Goal: Transaction & Acquisition: Book appointment/travel/reservation

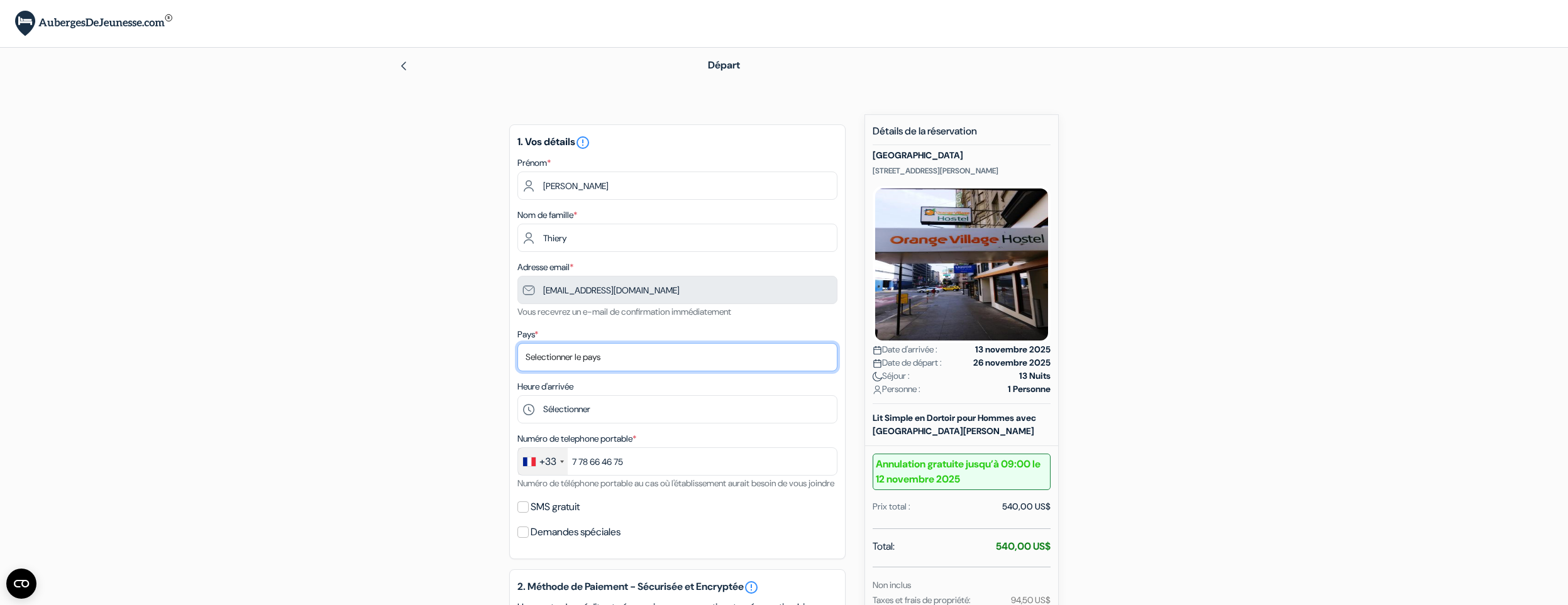
select select "fr"
click option "[GEOGRAPHIC_DATA]" at bounding box center [0, 0] width 0 height 0
click at [588, 394] on div "Heure d'arrivée Sélectionner 15:00 16:00 17:00 18:00 19:00 20:00 21:00 22:00 23…" at bounding box center [677, 402] width 320 height 44
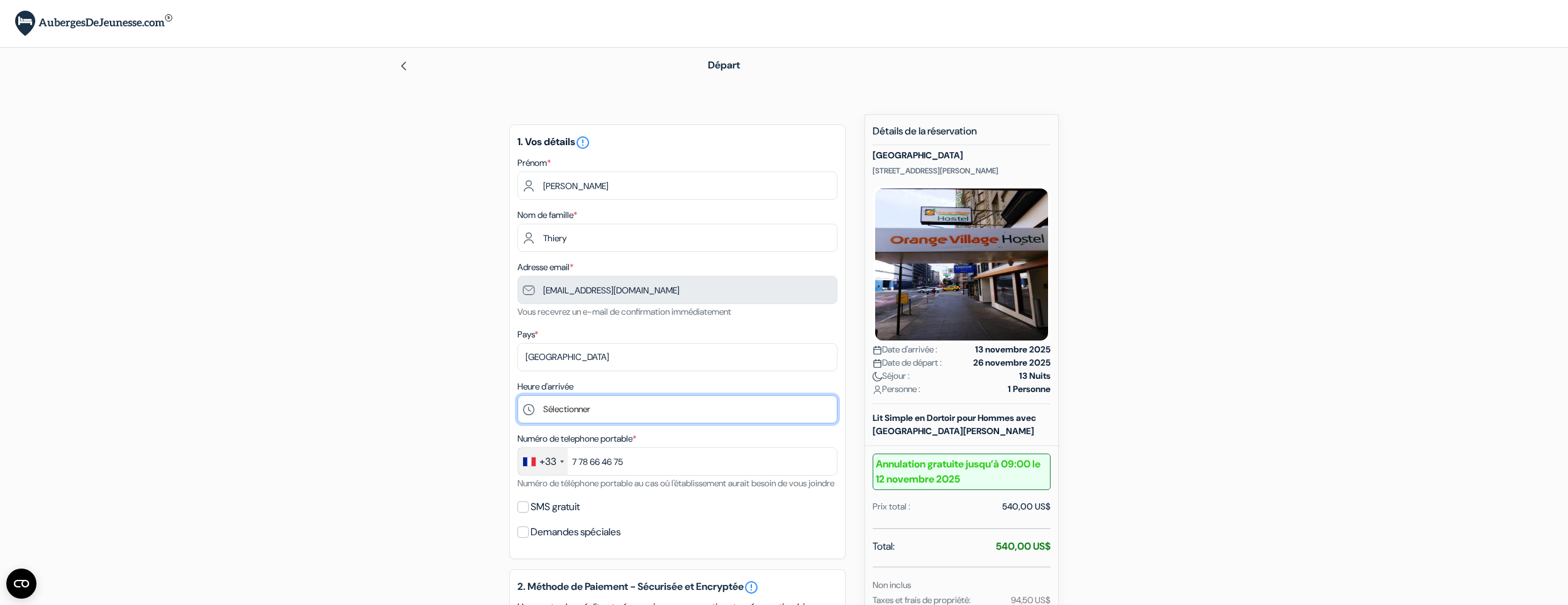
select select "19"
click option "19:00" at bounding box center [0, 0] width 0 height 0
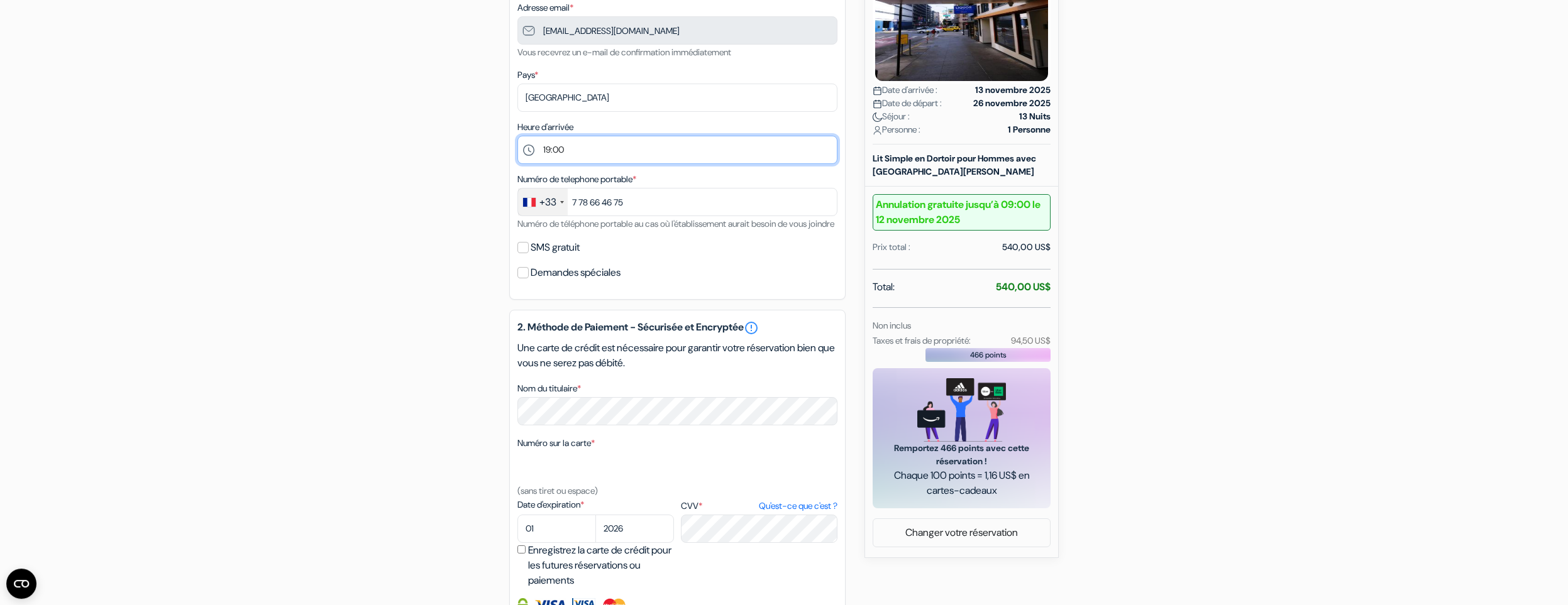
scroll to position [261, 0]
click at [570, 449] on label "Numéro sur la carte *" at bounding box center [556, 442] width 77 height 13
click at [0, 0] on textarea "Nom du titulaire *" at bounding box center [0, 0] width 0 height 0
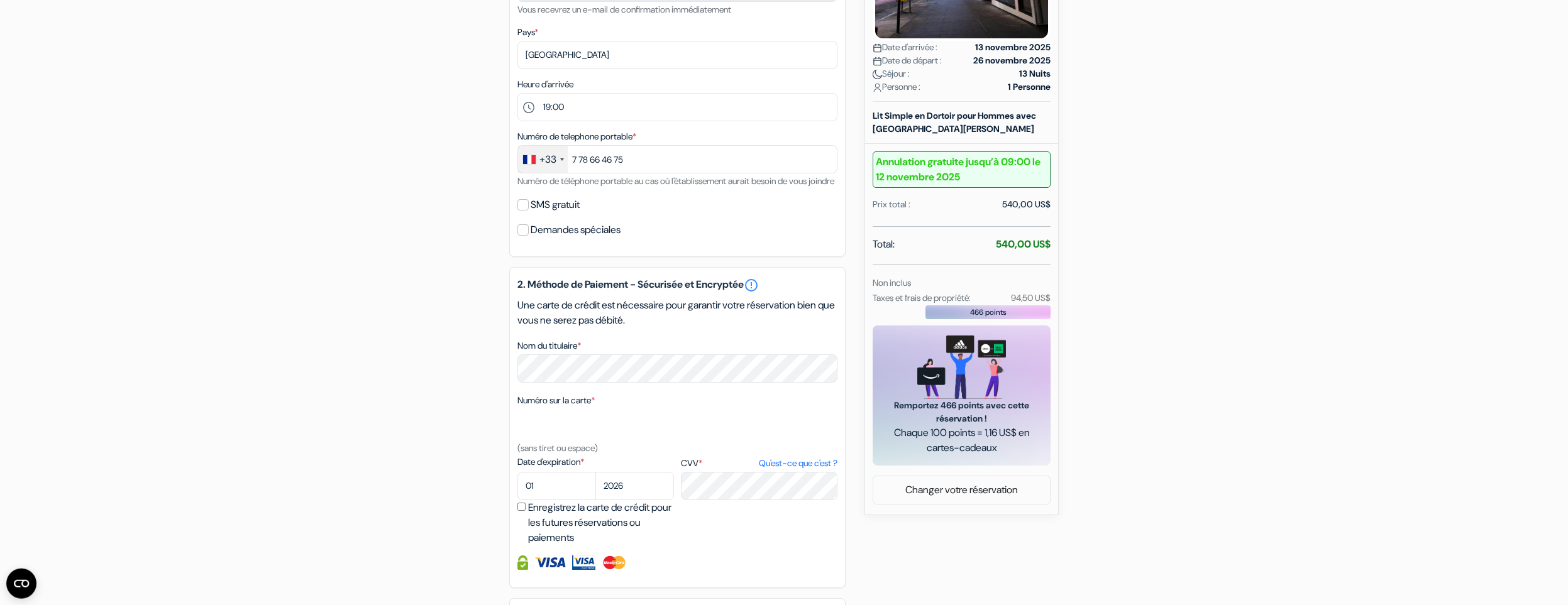
scroll to position [347, 0]
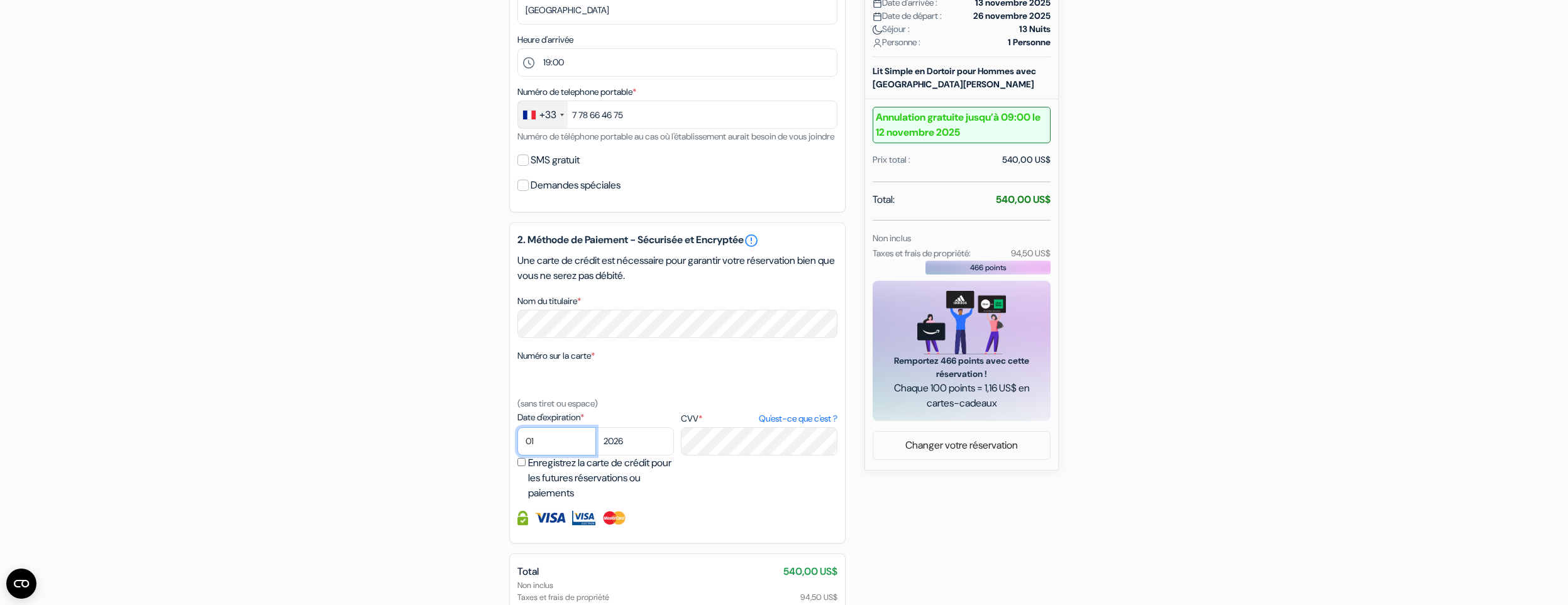
click at [517, 427] on select "01 02 03 04 05 06 07 08 09 10 11 12" at bounding box center [557, 441] width 79 height 28
select select "12"
click option "12" at bounding box center [0, 0] width 0 height 0
select select "2025"
click option "2025" at bounding box center [0, 0] width 0 height 0
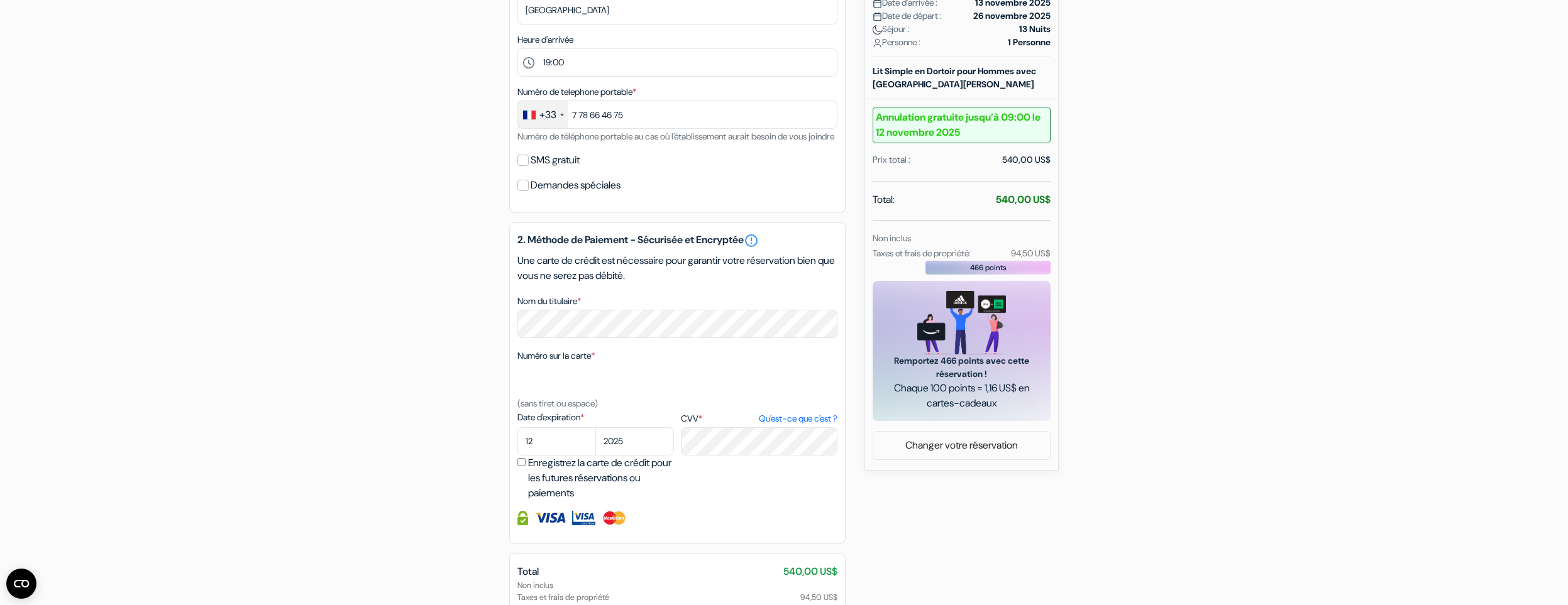
click at [297, 377] on form "Départ add_box Auberge Orange Village 411 O\'Farrell Street, San Francisco, Eta…" at bounding box center [784, 180] width 1568 height 959
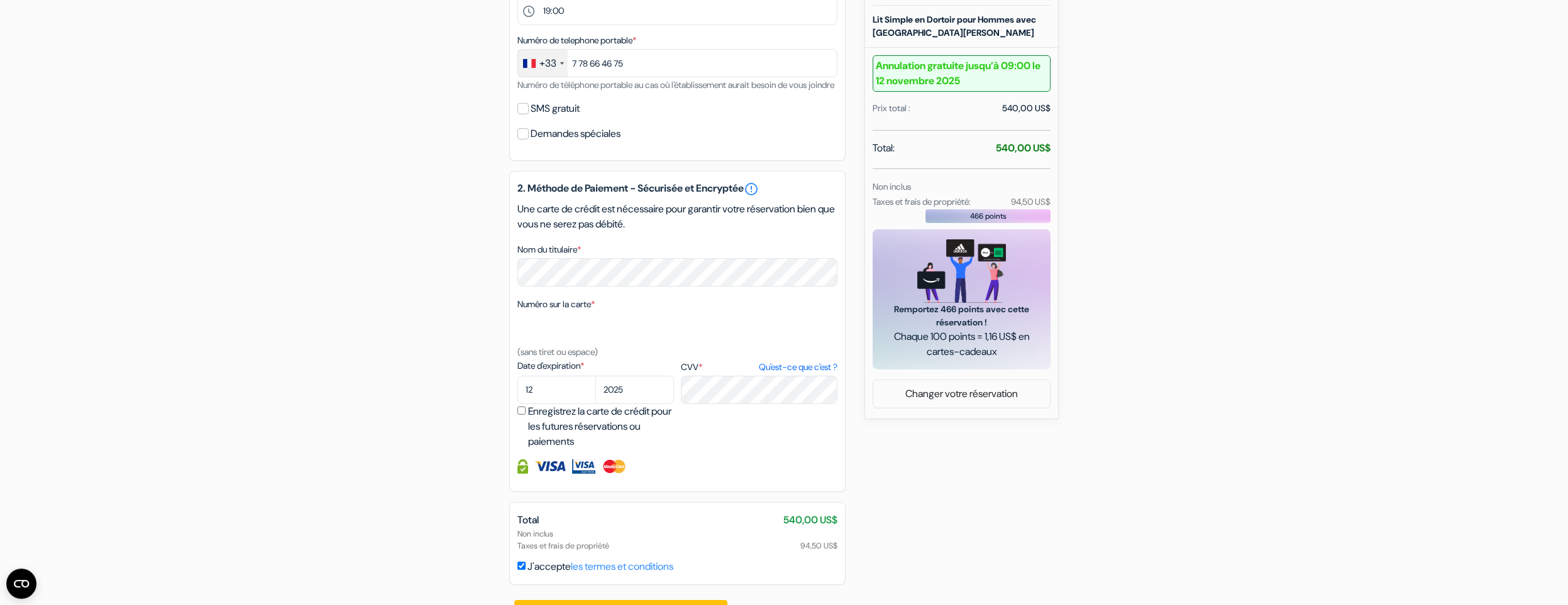
scroll to position [448, 0]
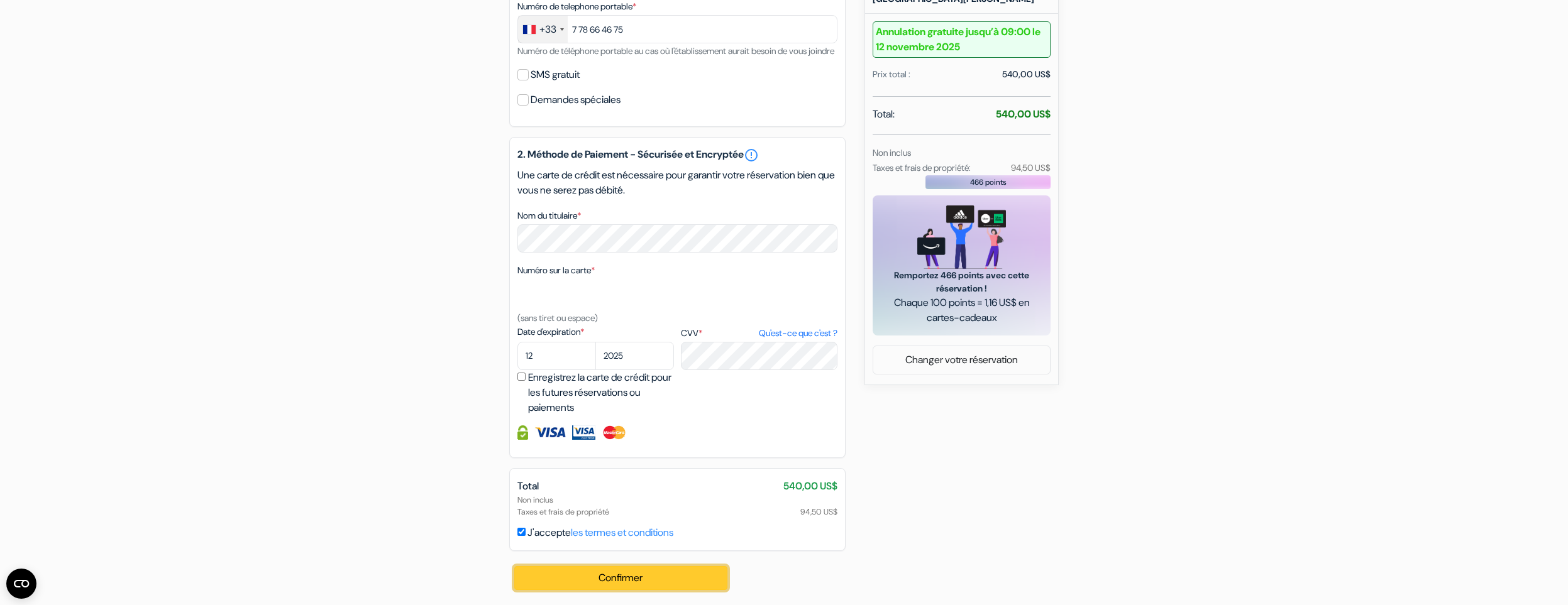
click at [640, 583] on button "Confirmer Loading..." at bounding box center [621, 579] width 213 height 24
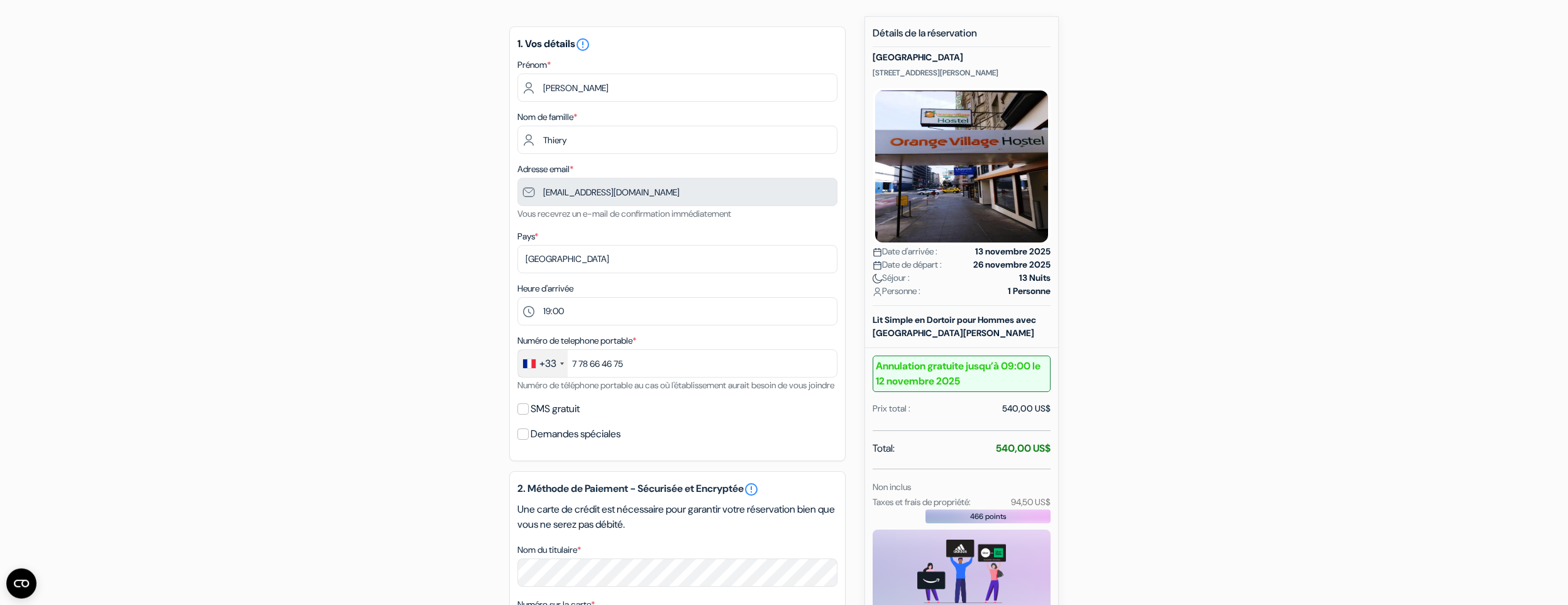
scroll to position [449, 0]
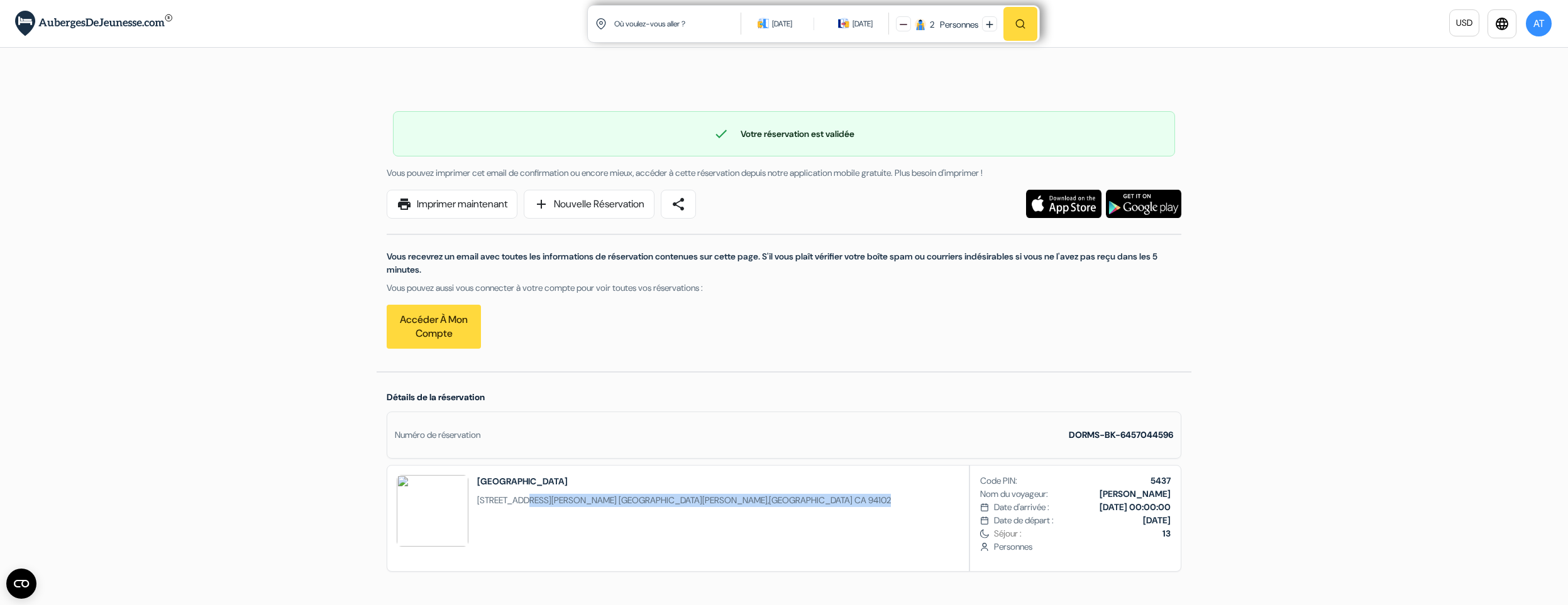
drag, startPoint x: 651, startPoint y: 502, endPoint x: 517, endPoint y: 498, distance: 134.1
click at [517, 498] on div "Auberge Orange Village 411 O\'Farrell Street San Francisco , USA CA 94102 Code …" at bounding box center [784, 518] width 795 height 107
click at [517, 498] on span "411 O\'Farrell Street" at bounding box center [546, 500] width 139 height 11
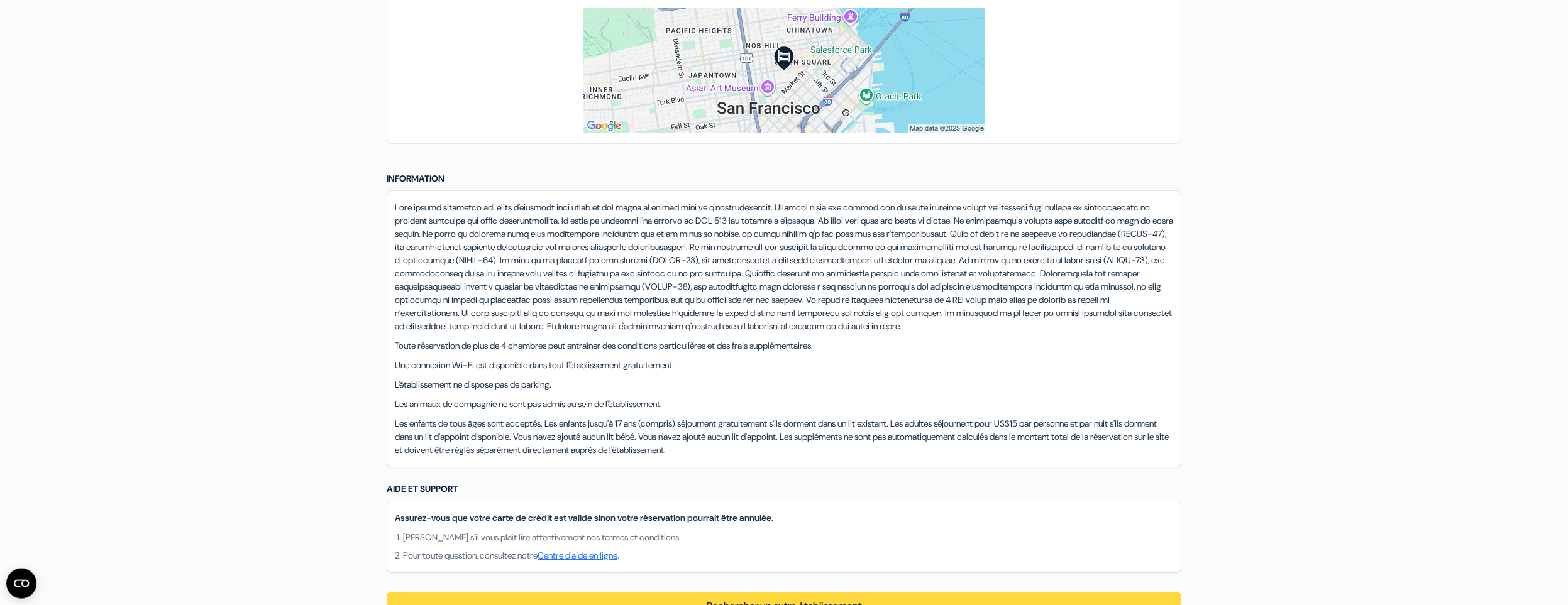
scroll to position [954, 0]
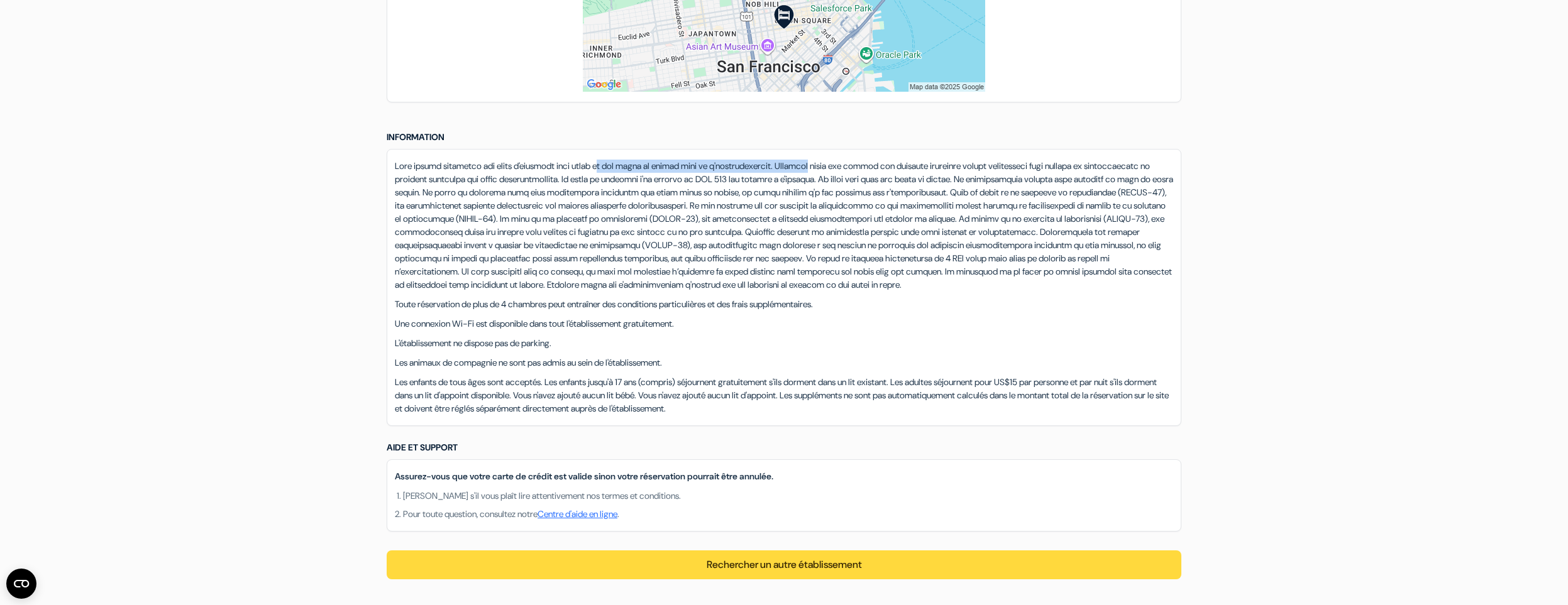
drag, startPoint x: 645, startPoint y: 165, endPoint x: 838, endPoint y: 165, distance: 193.0
click at [840, 165] on p at bounding box center [784, 226] width 779 height 132
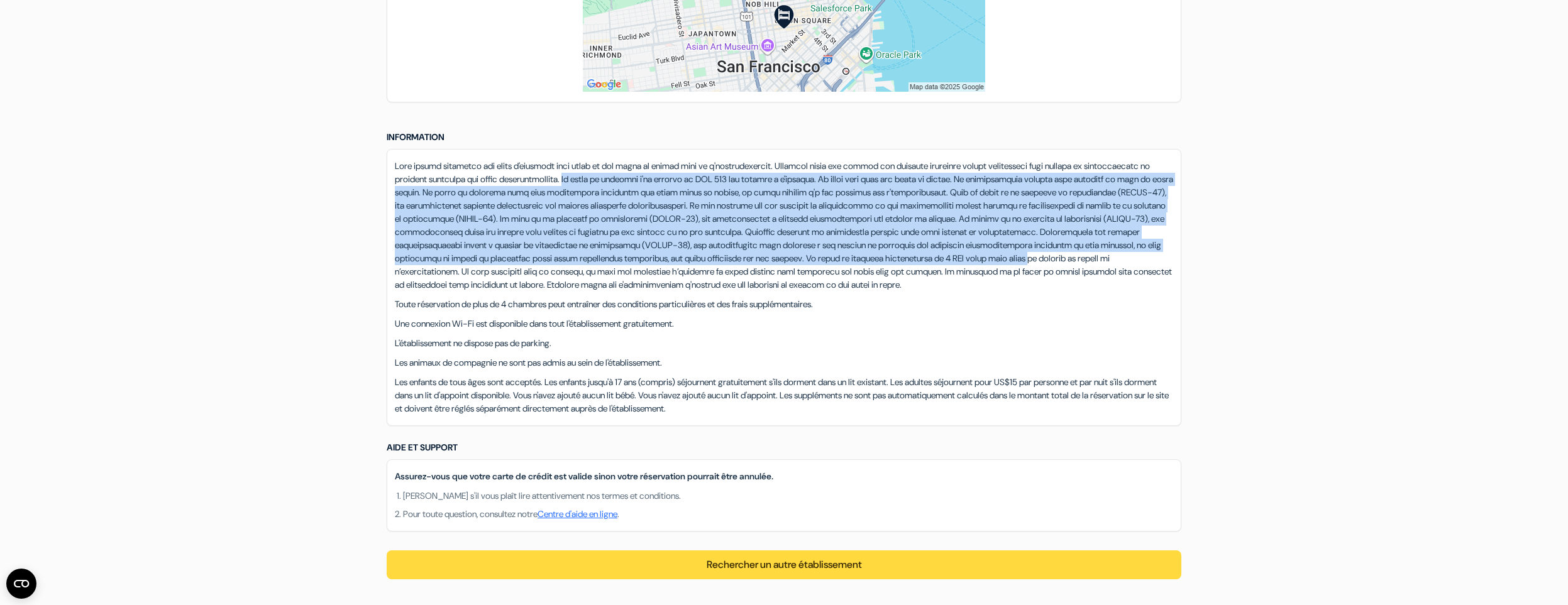
drag, startPoint x: 647, startPoint y: 179, endPoint x: 911, endPoint y: 270, distance: 279.2
click at [911, 270] on p at bounding box center [784, 226] width 779 height 132
click at [913, 270] on p at bounding box center [784, 226] width 779 height 132
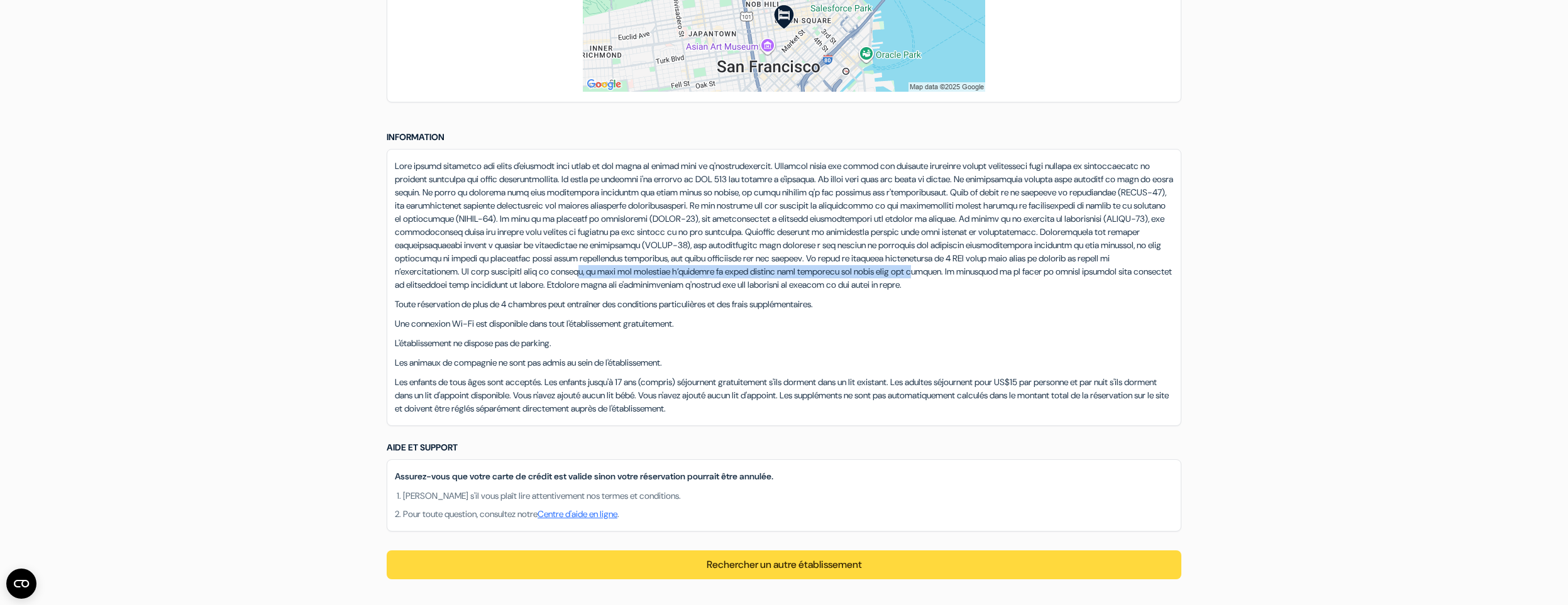
drag, startPoint x: 455, startPoint y: 286, endPoint x: 800, endPoint y: 287, distance: 345.0
click at [800, 287] on p at bounding box center [784, 226] width 779 height 132
click at [848, 287] on p at bounding box center [784, 226] width 779 height 132
drag, startPoint x: 813, startPoint y: 299, endPoint x: 430, endPoint y: 297, distance: 383.0
click at [430, 291] on p at bounding box center [784, 226] width 779 height 132
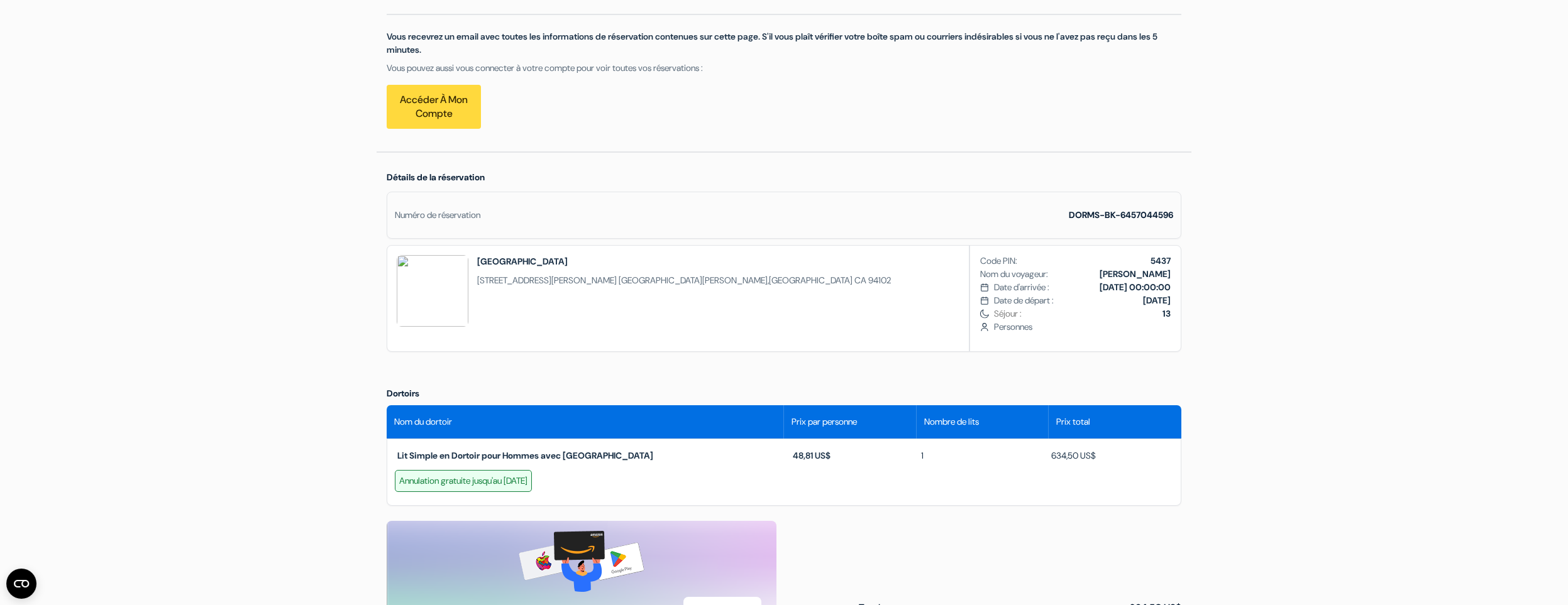
scroll to position [261, 0]
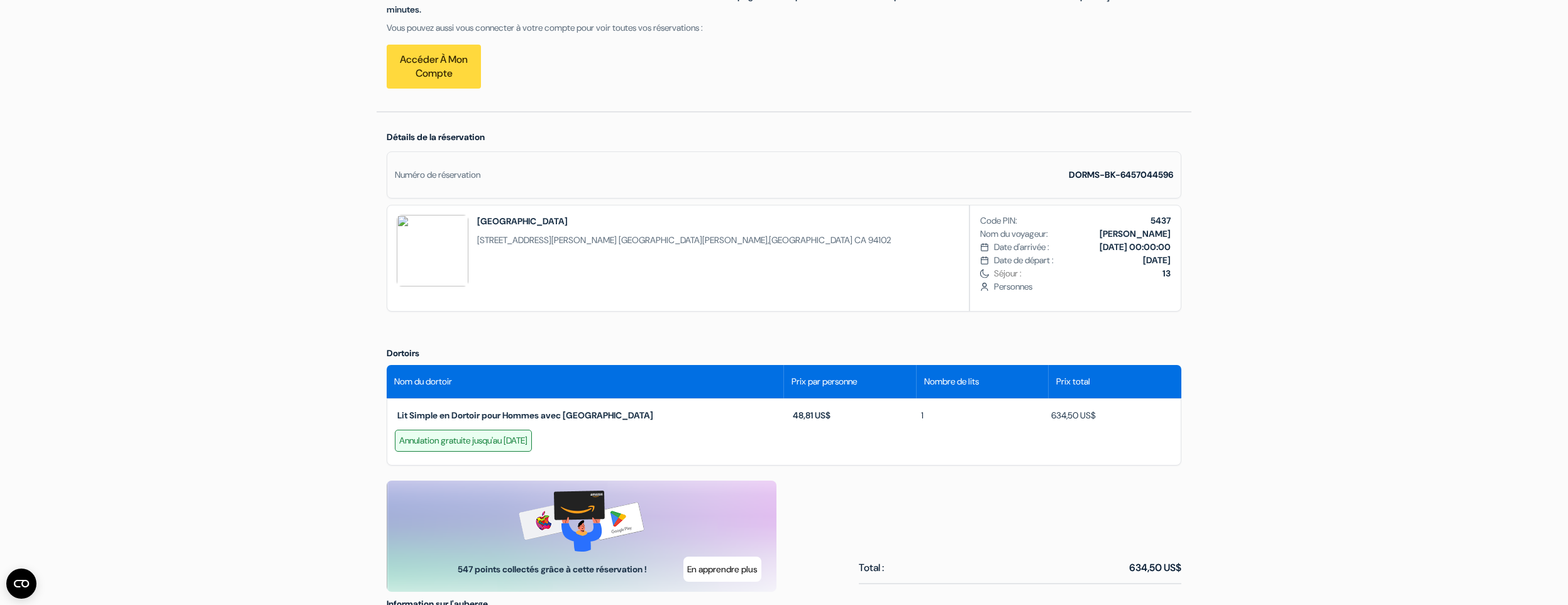
click at [461, 438] on div "Annulation gratuite jusqu'au 12 novembre 2025" at bounding box center [463, 441] width 137 height 22
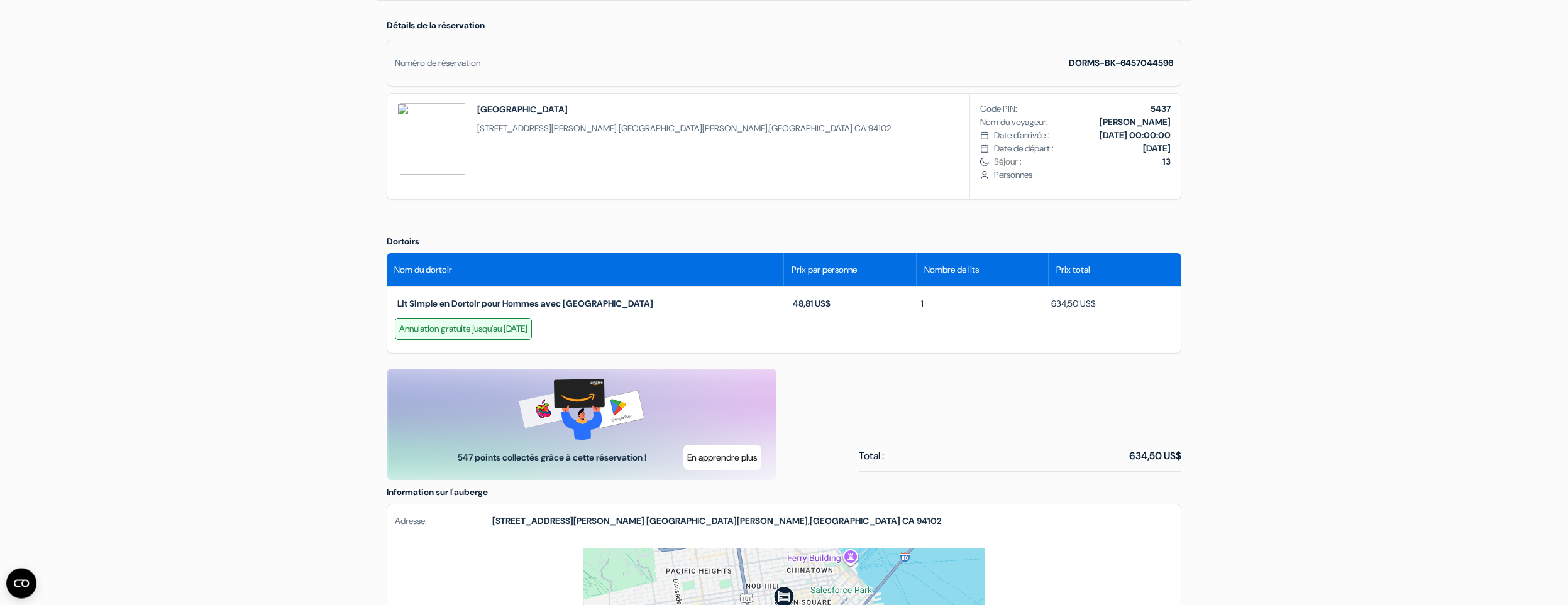
scroll to position [0, 0]
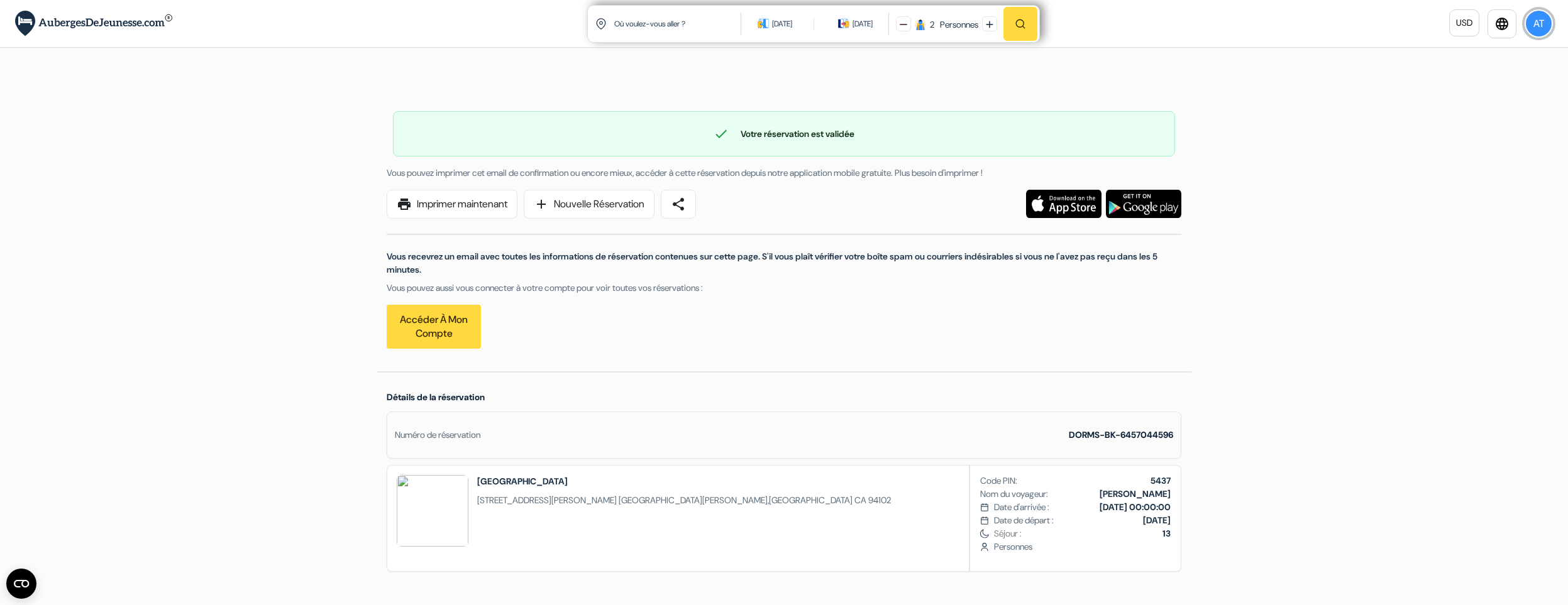
click at [1547, 19] on button "AT" at bounding box center [1539, 23] width 28 height 28
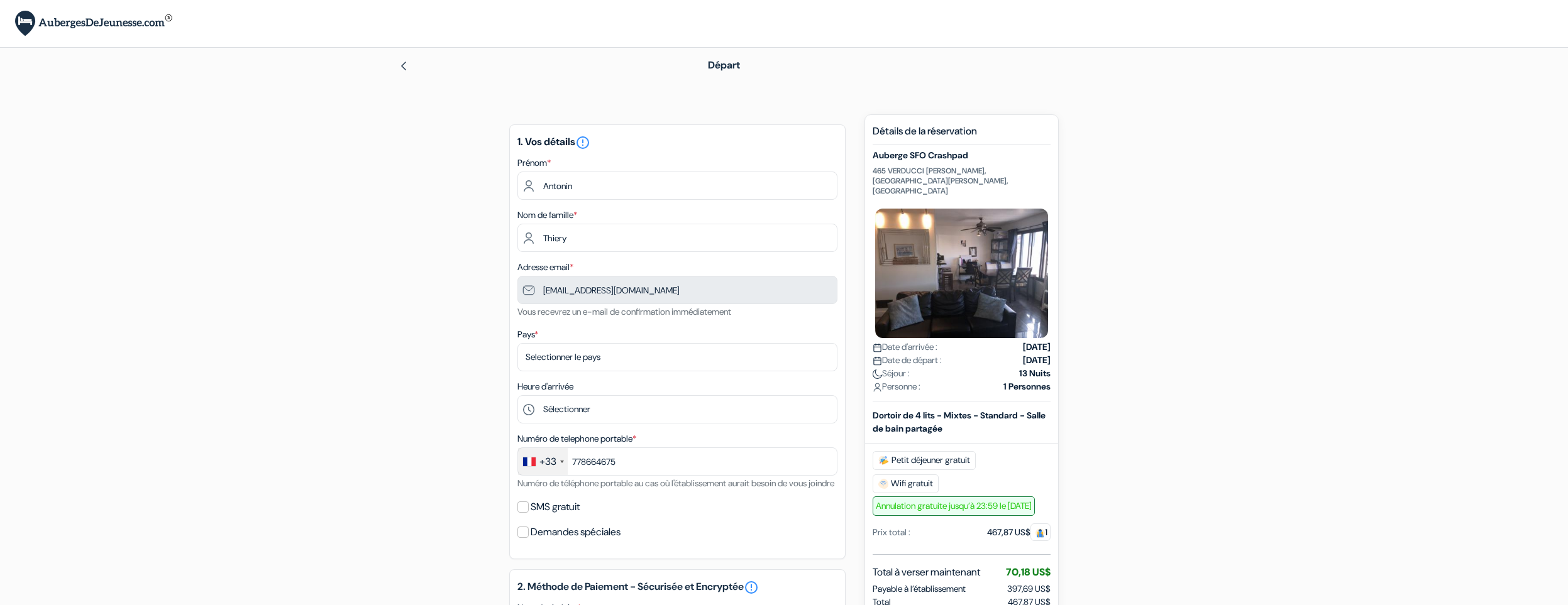
type input "7 78 66 46 75"
click at [645, 360] on select "Selectionner le pays Abkhazie [GEOGRAPHIC_DATA] [GEOGRAPHIC_DATA] Du [GEOGRAPHI…" at bounding box center [677, 357] width 320 height 28
select select "67"
click option "[GEOGRAPHIC_DATA]" at bounding box center [0, 0] width 0 height 0
click at [517, 396] on select "Sélectionner 1:00 2:00 3:00 4:00 5:00 6:00 7:00 8:00 9:00 10:00 11:00 12:00 13:…" at bounding box center [677, 409] width 320 height 28
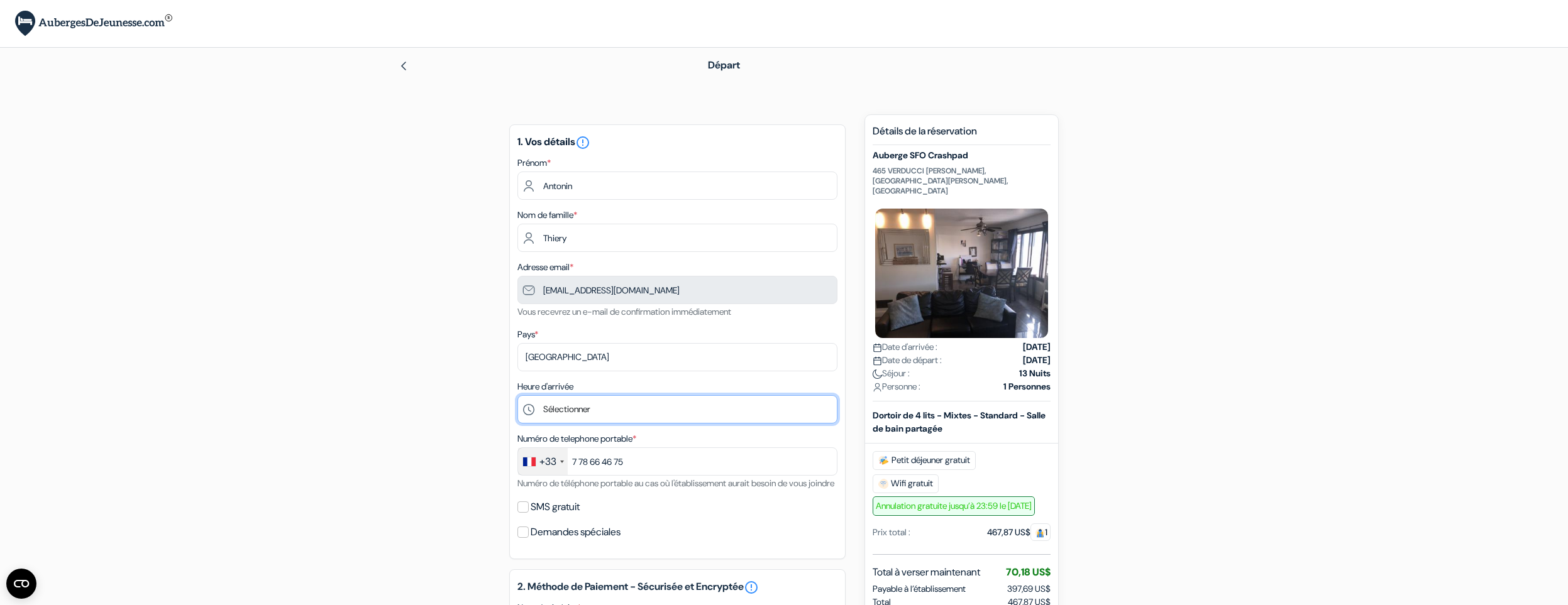
select select "19"
click option "19:00" at bounding box center [0, 0] width 0 height 0
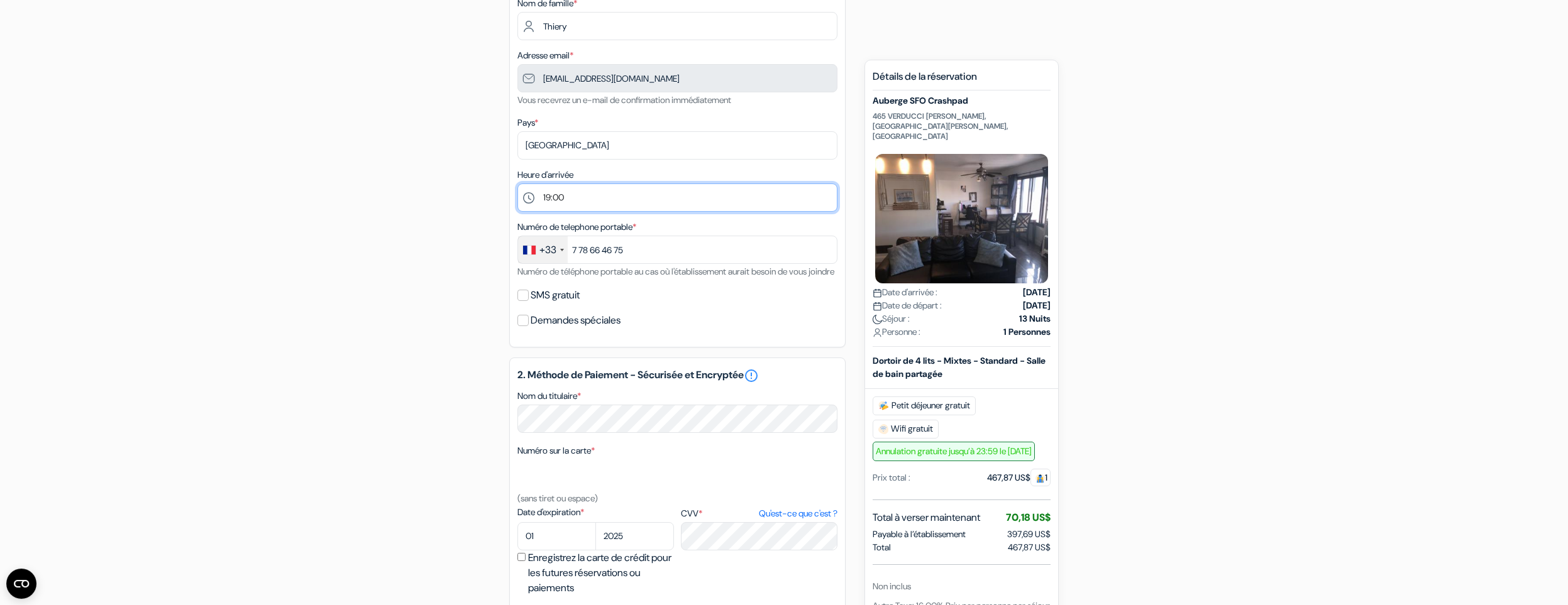
scroll to position [261, 0]
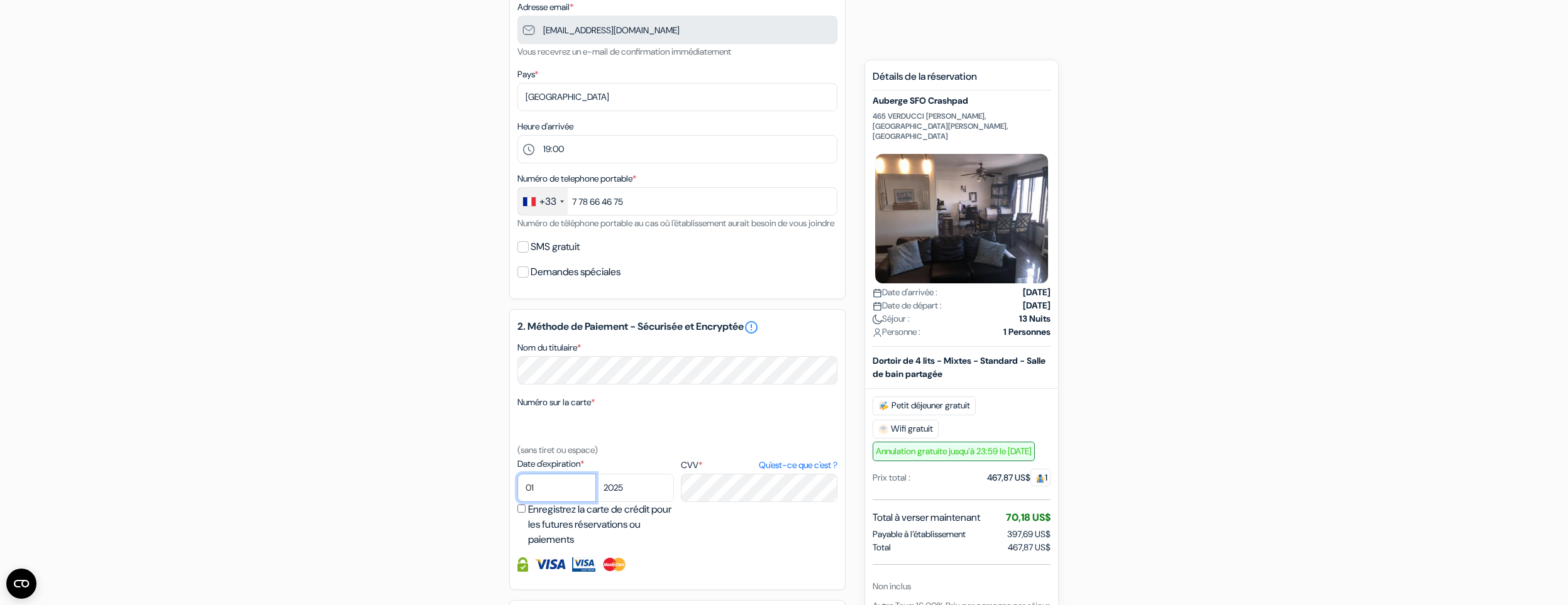
select select "12"
click option "12" at bounding box center [0, 0] width 0 height 0
click at [333, 513] on form "Départ add_box Auberge SFO Crashpad 465 VERDUCCI [PERSON_NAME], [GEOGRAPHIC_DAT…" at bounding box center [784, 296] width 1568 height 1017
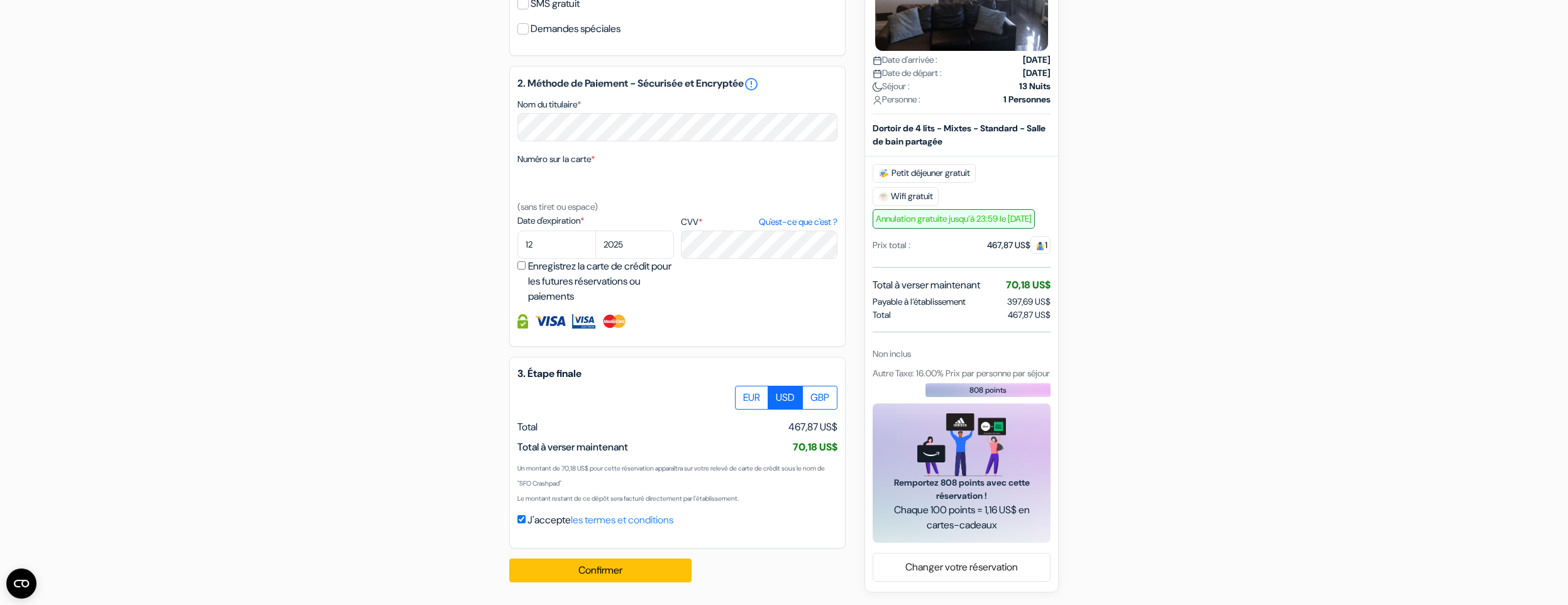
scroll to position [519, 0]
click at [652, 570] on button "Confirmer Loading..." at bounding box center [600, 571] width 182 height 24
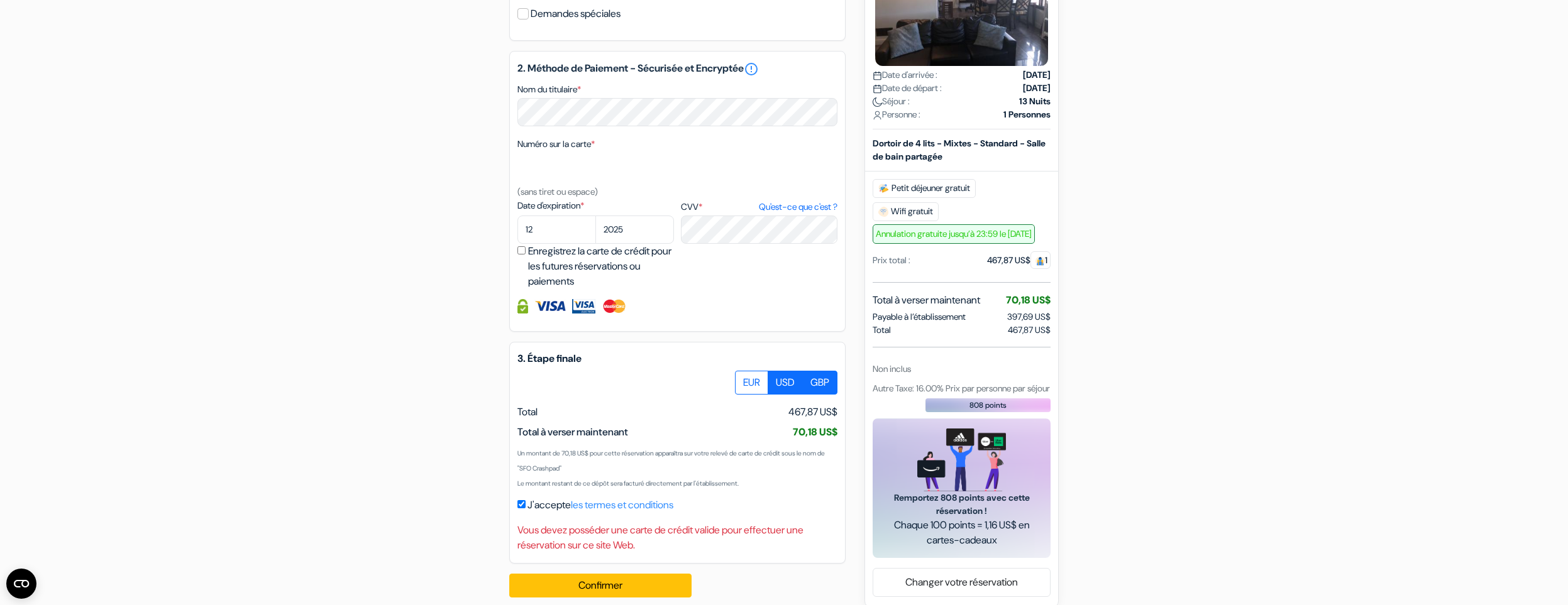
click at [824, 395] on label "GBP" at bounding box center [820, 383] width 35 height 24
click at [744, 379] on input "GBP" at bounding box center [740, 375] width 9 height 9
radio input "true"
click at [793, 395] on label "USD" at bounding box center [785, 383] width 35 height 24
click at [744, 379] on input "USD" at bounding box center [740, 375] width 9 height 9
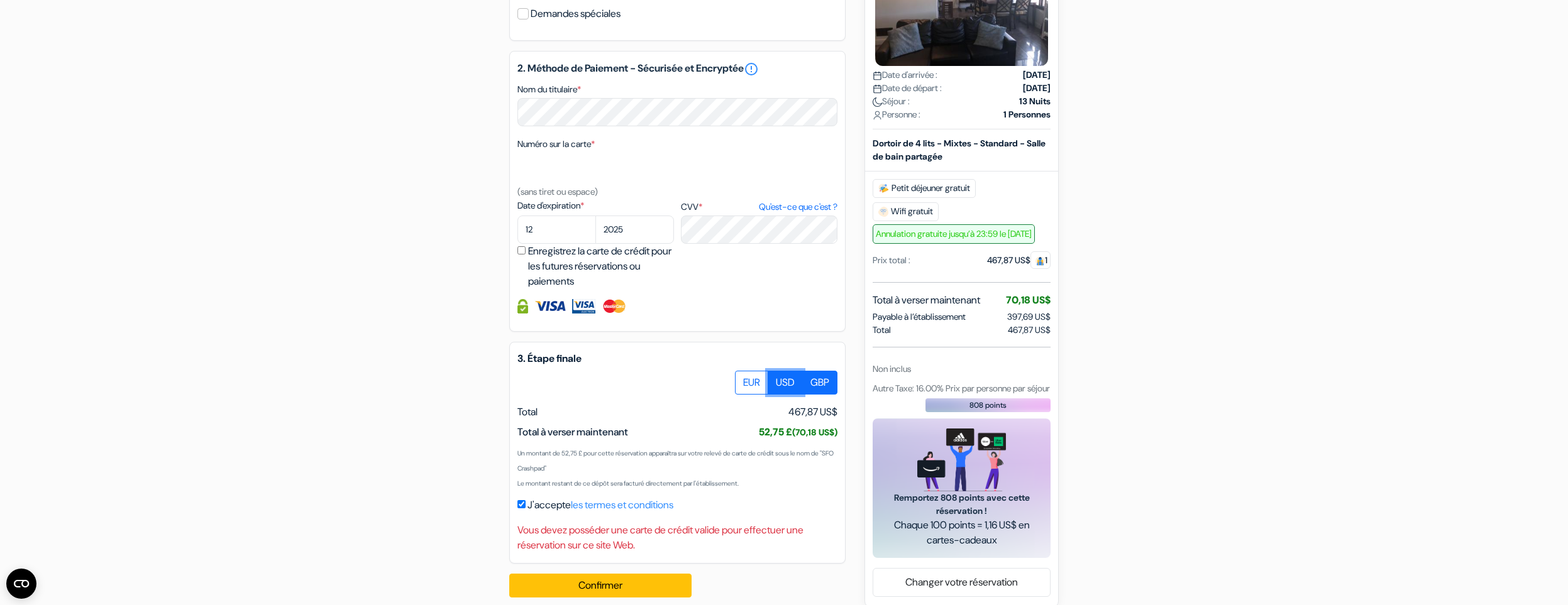
radio input "true"
click at [740, 395] on label "EUR" at bounding box center [752, 383] width 33 height 24
click at [740, 379] on input "EUR" at bounding box center [740, 375] width 9 height 9
radio input "true"
click at [775, 395] on label "USD" at bounding box center [785, 383] width 35 height 24
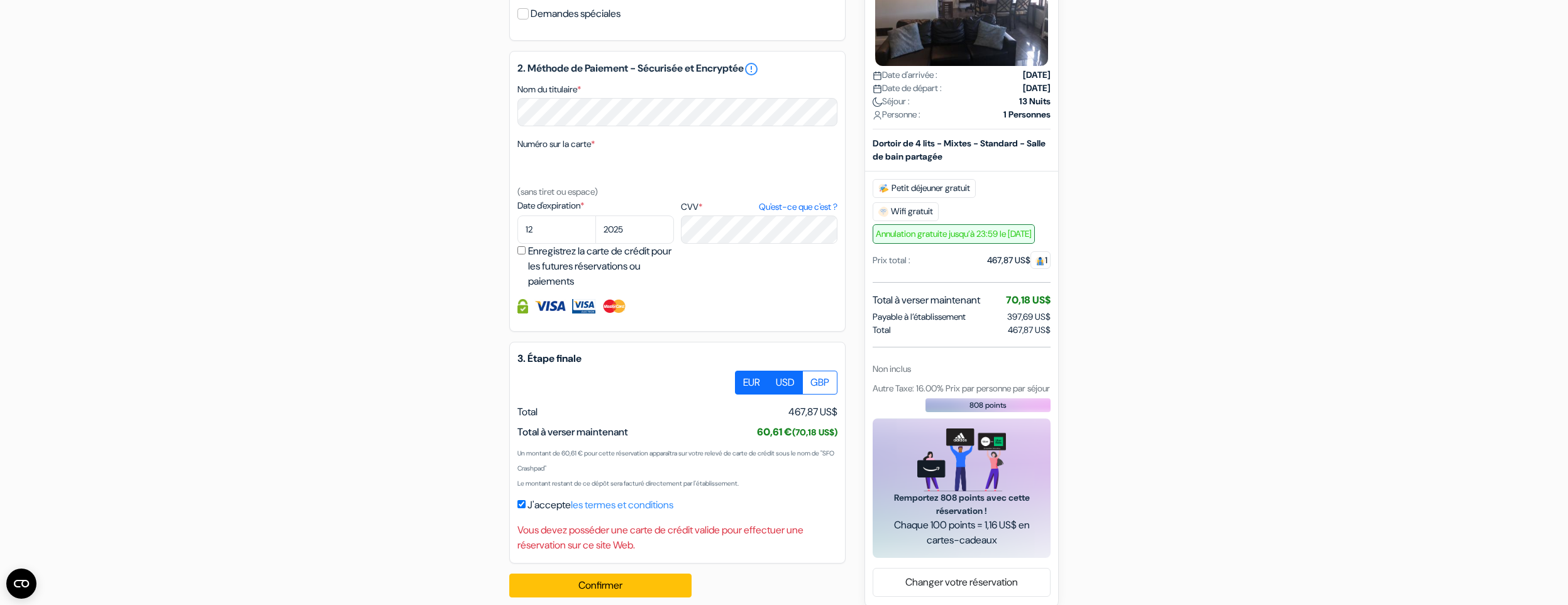
click at [744, 379] on input "USD" at bounding box center [740, 375] width 9 height 9
radio input "true"
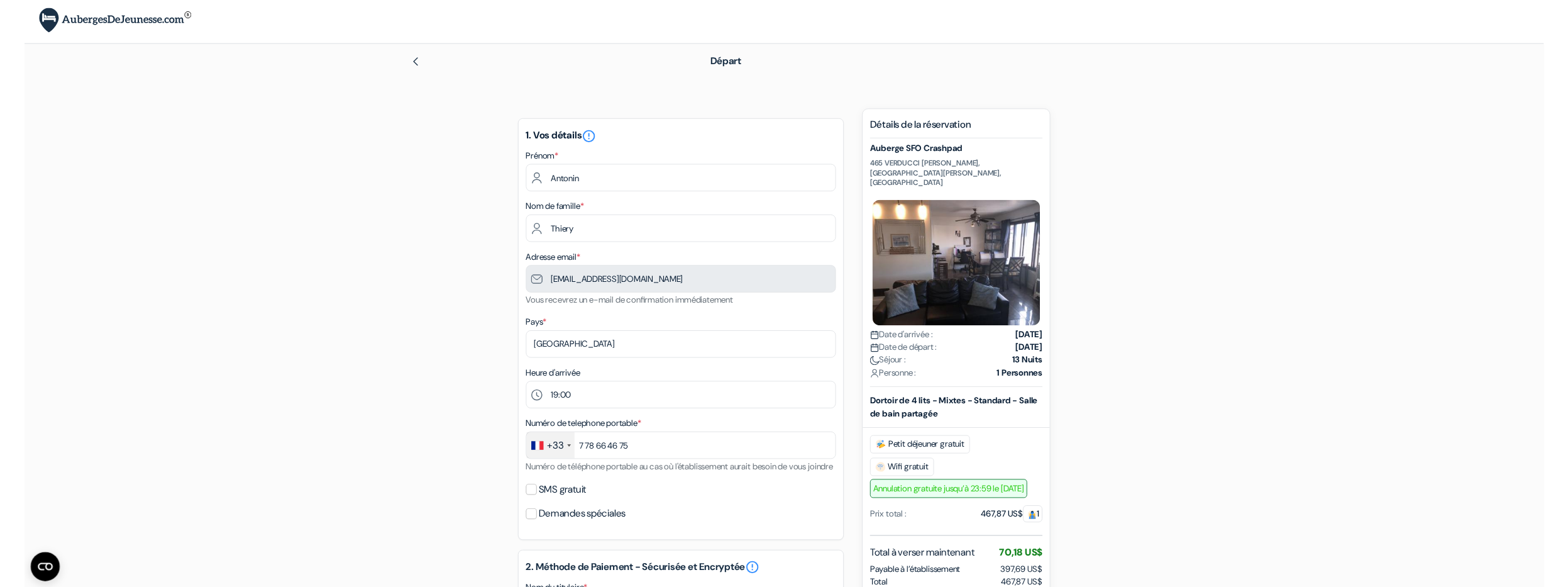
scroll to position [0, 0]
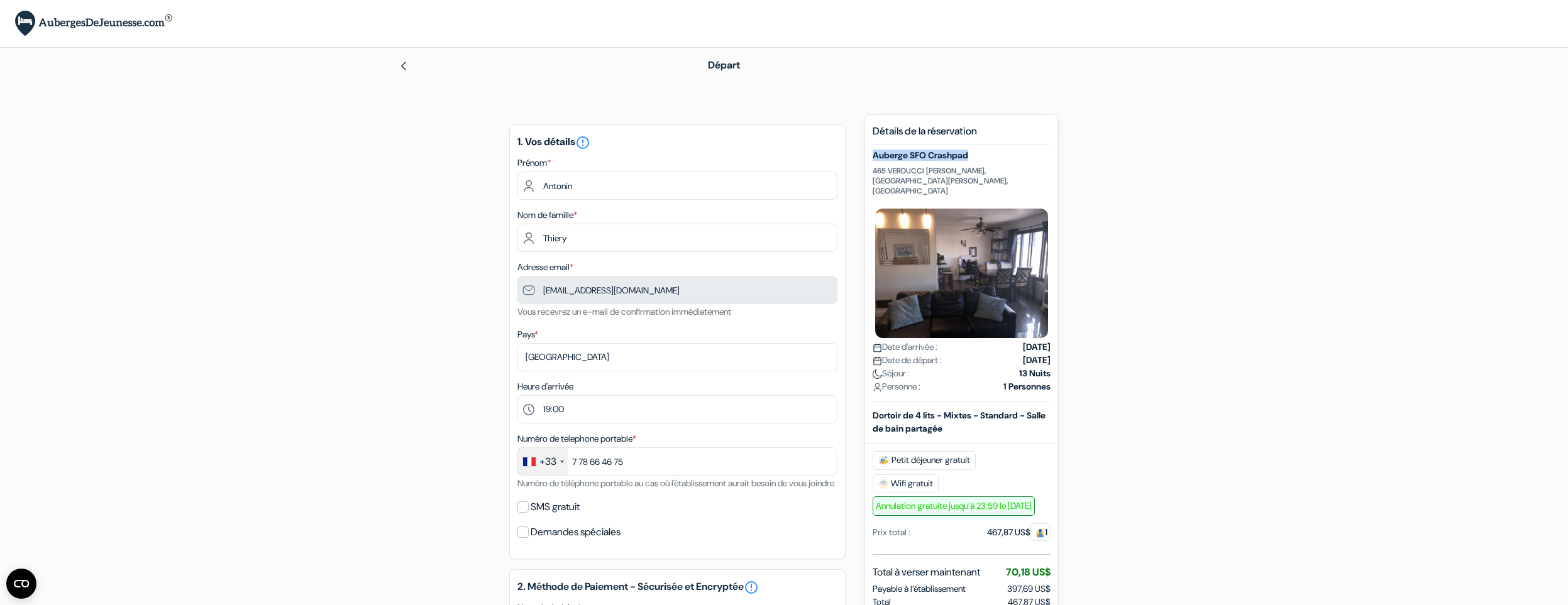
drag, startPoint x: 995, startPoint y: 155, endPoint x: 874, endPoint y: 153, distance: 121.0
click at [874, 153] on h5 "Auberge SFO Crashpad" at bounding box center [962, 156] width 178 height 11
copy h5 "Auberge SFO Crashpad"
